Goal: Understand process/instructions: Learn how to perform a task or action

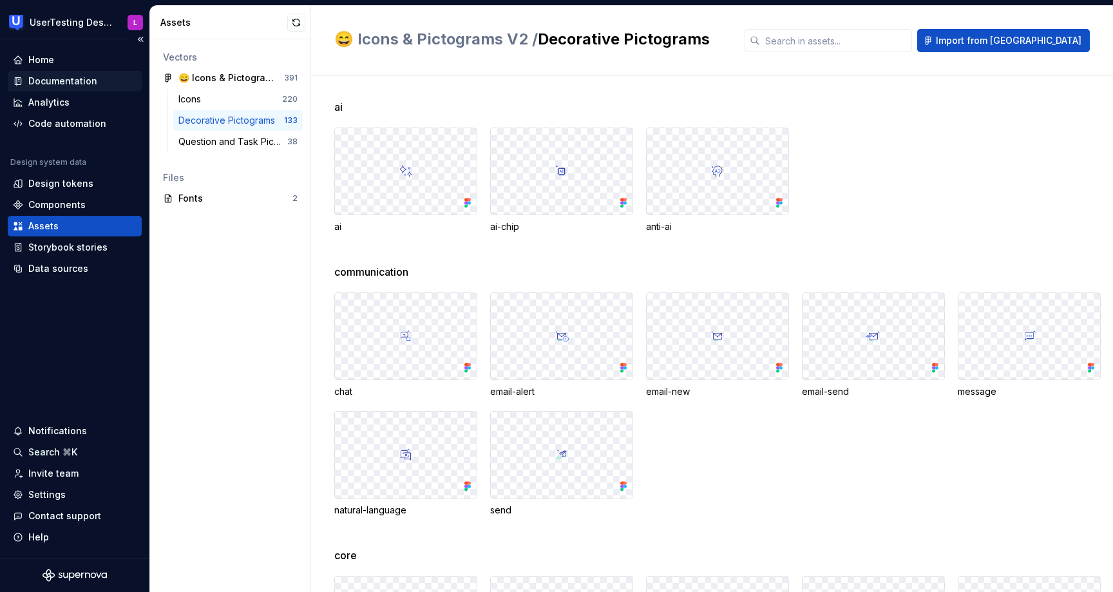
click at [83, 78] on div "Documentation" at bounding box center [62, 81] width 69 height 13
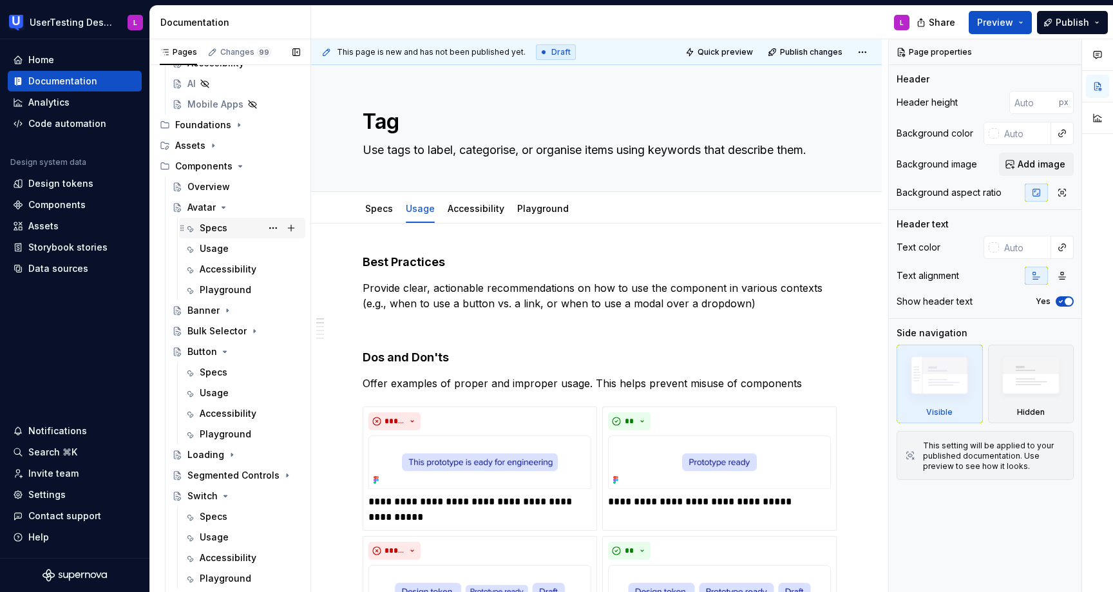
scroll to position [105, 0]
click at [205, 308] on div "Banner" at bounding box center [203, 307] width 32 height 13
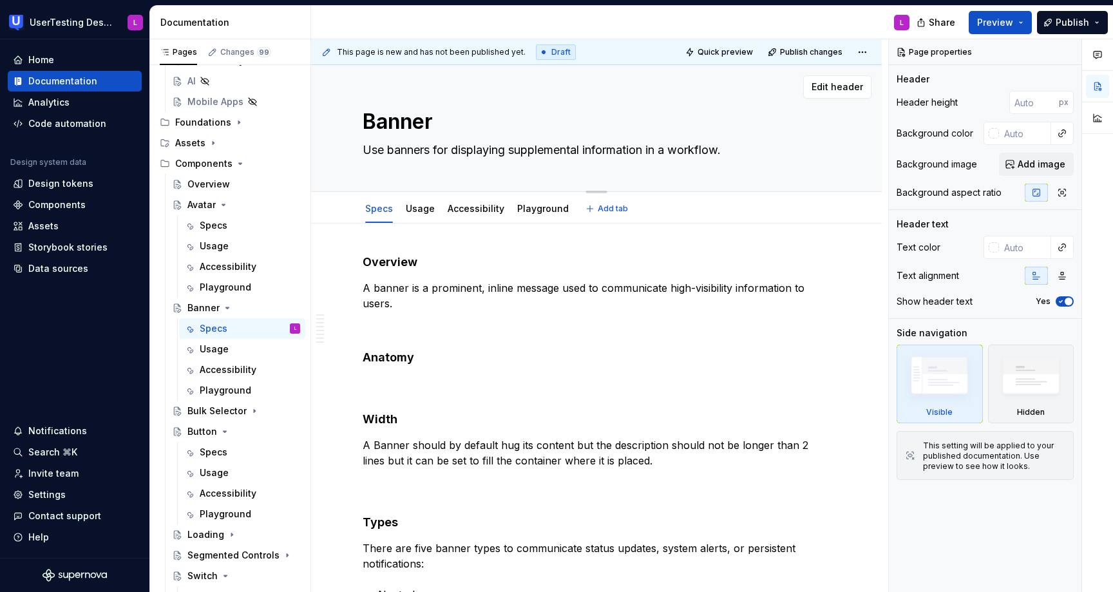
click at [402, 124] on textarea "Banner" at bounding box center [594, 121] width 468 height 31
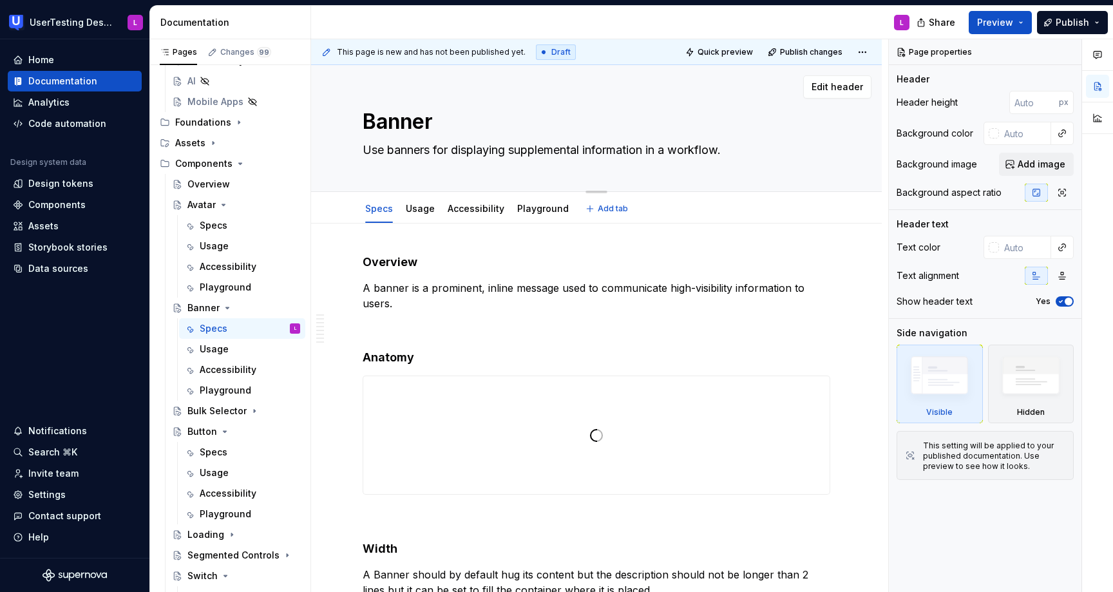
click at [402, 124] on textarea "Banner" at bounding box center [594, 121] width 468 height 31
click at [417, 152] on textarea "Use banners for displaying supplemental information in a workflow." at bounding box center [594, 150] width 468 height 21
click at [343, 102] on div "Banner Use banners for displaying supplemental information in a workflow. Edit …" at bounding box center [596, 128] width 571 height 127
type textarea "*"
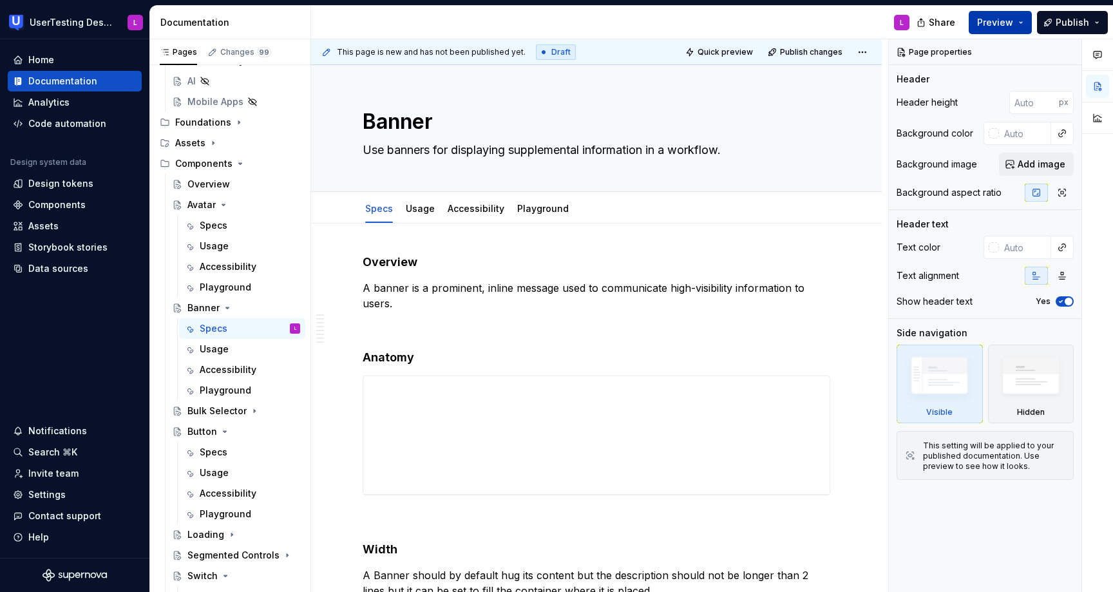
click at [997, 24] on span "Preview" at bounding box center [995, 22] width 36 height 13
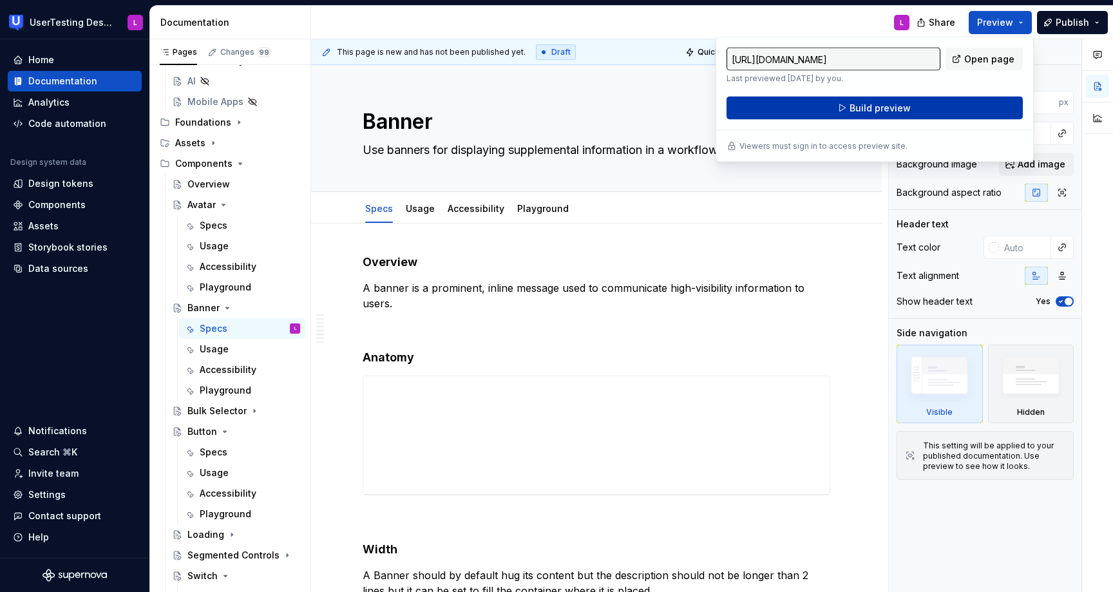
click at [942, 108] on button "Build preview" at bounding box center [874, 108] width 296 height 23
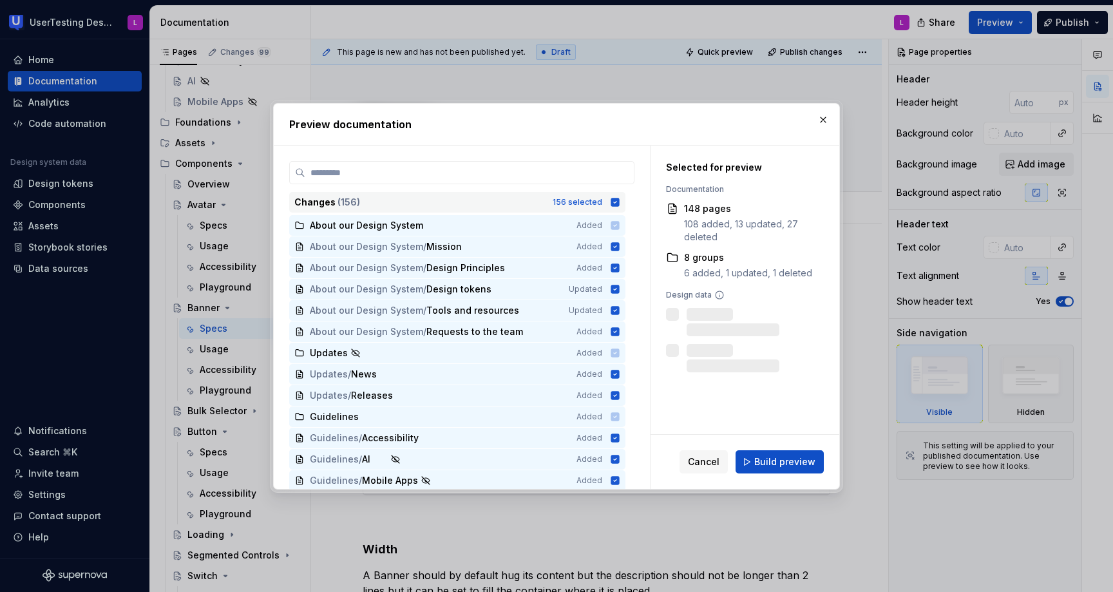
click at [619, 204] on icon at bounding box center [615, 202] width 8 height 8
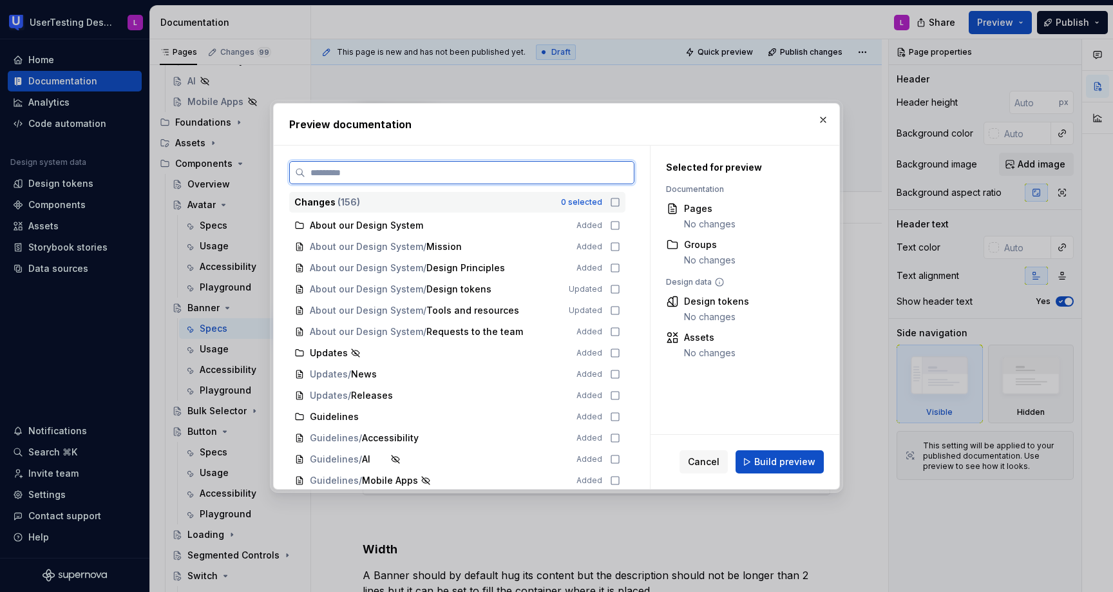
click at [558, 169] on input "search" at bounding box center [469, 172] width 328 height 13
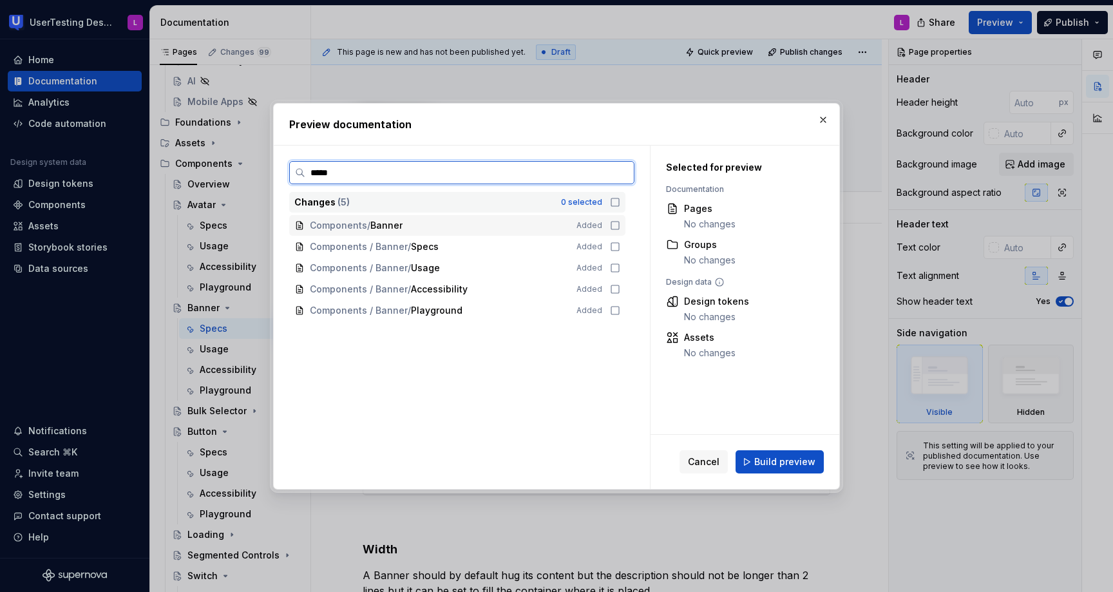
type input "******"
click at [620, 225] on icon at bounding box center [615, 225] width 10 height 10
click at [620, 247] on icon at bounding box center [615, 246] width 10 height 10
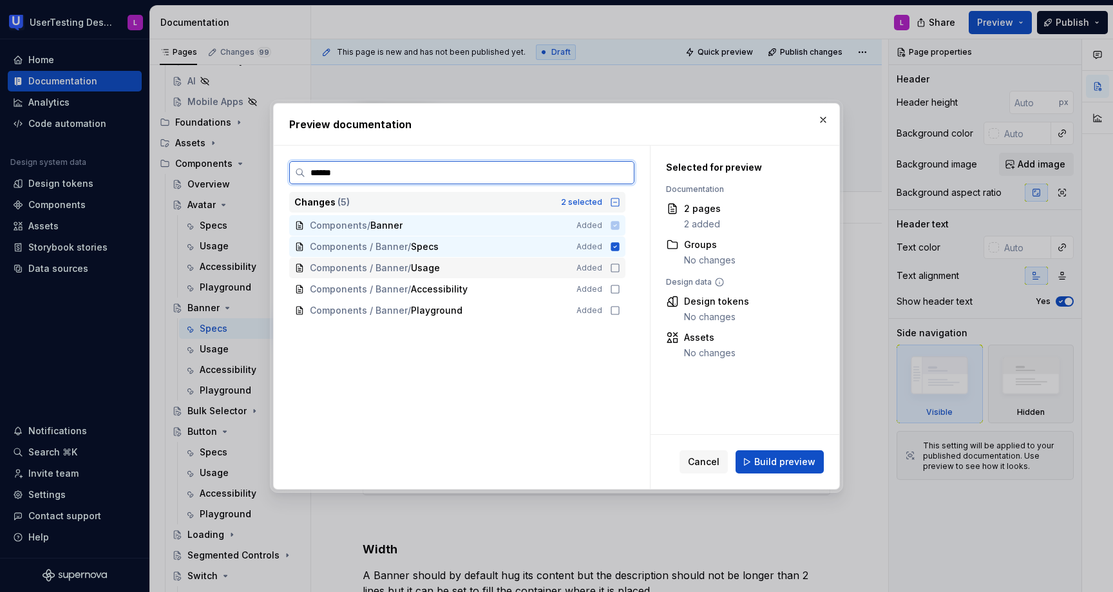
click at [620, 269] on icon at bounding box center [615, 268] width 10 height 10
click at [620, 286] on icon at bounding box center [615, 289] width 10 height 10
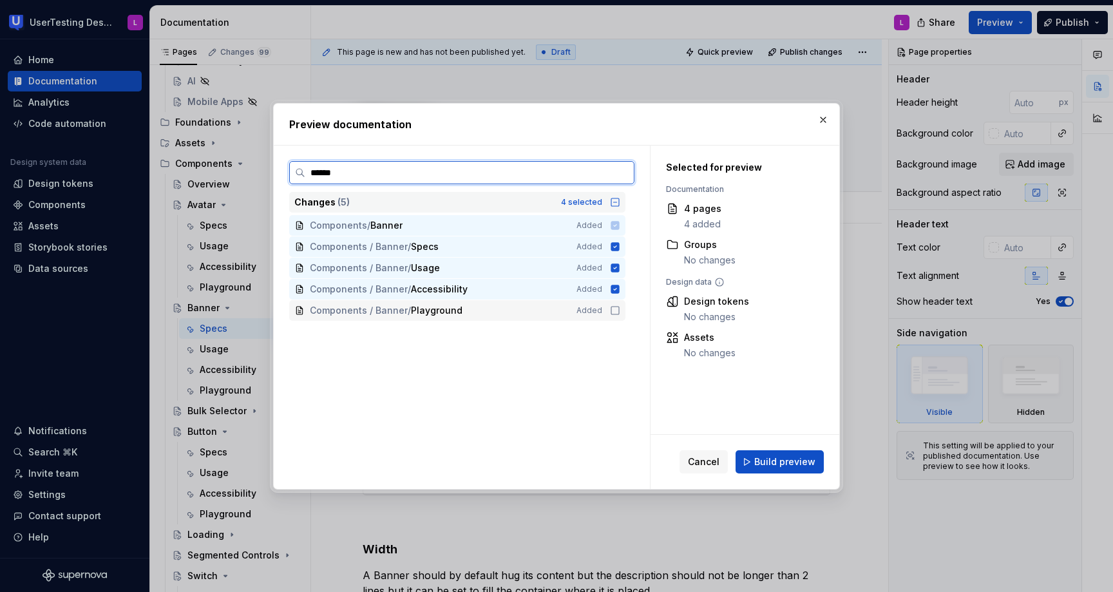
click at [620, 313] on icon at bounding box center [615, 310] width 10 height 10
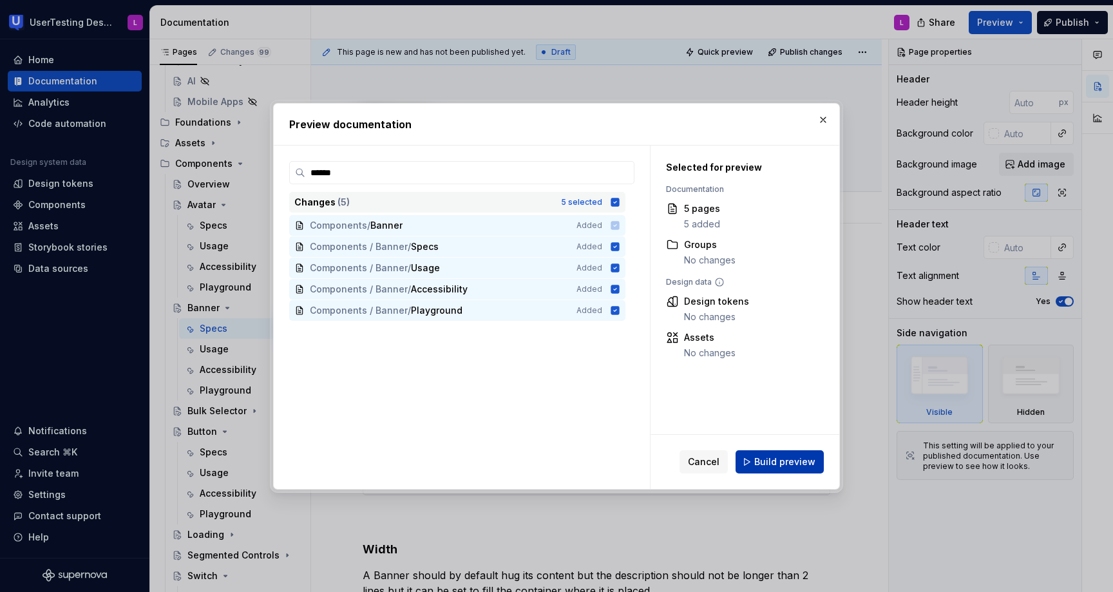
click at [786, 459] on span "Build preview" at bounding box center [784, 461] width 61 height 13
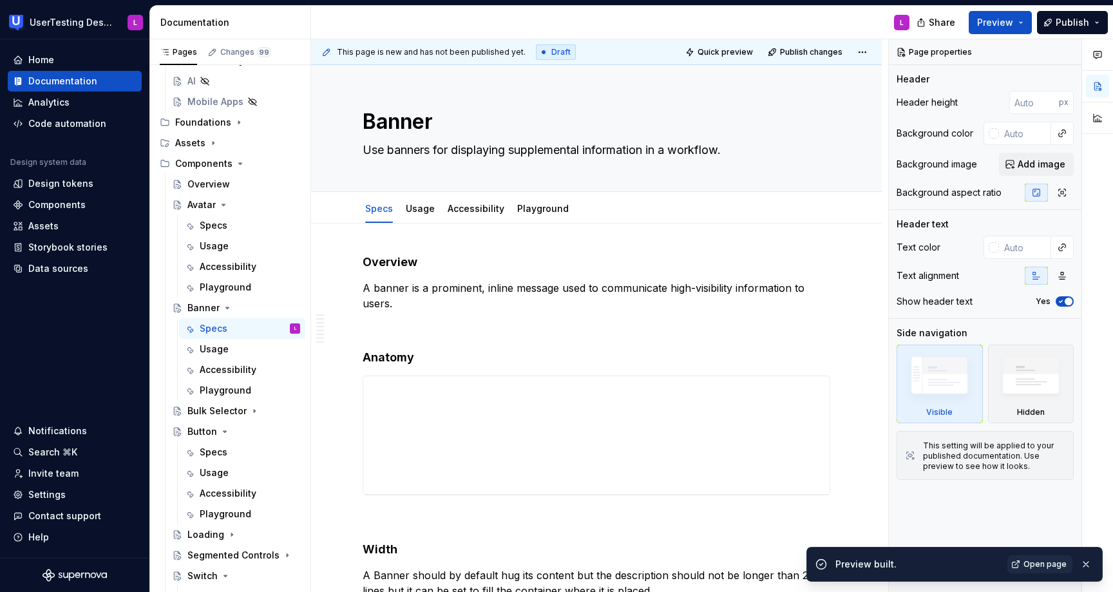
click at [1049, 562] on span "Open page" at bounding box center [1044, 564] width 43 height 10
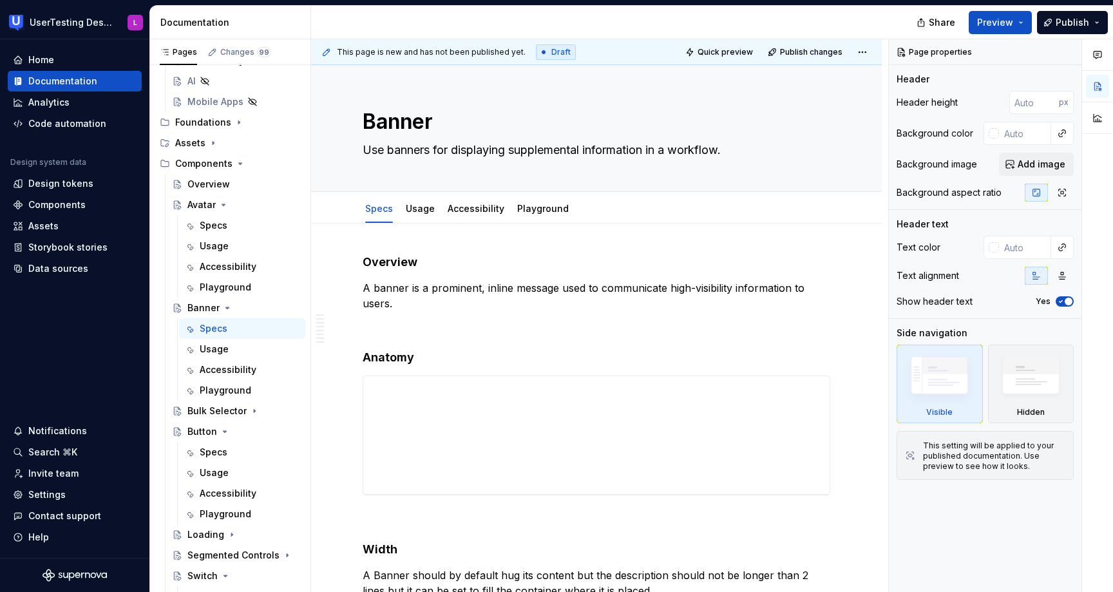
type textarea "*"
